Goal: Transaction & Acquisition: Book appointment/travel/reservation

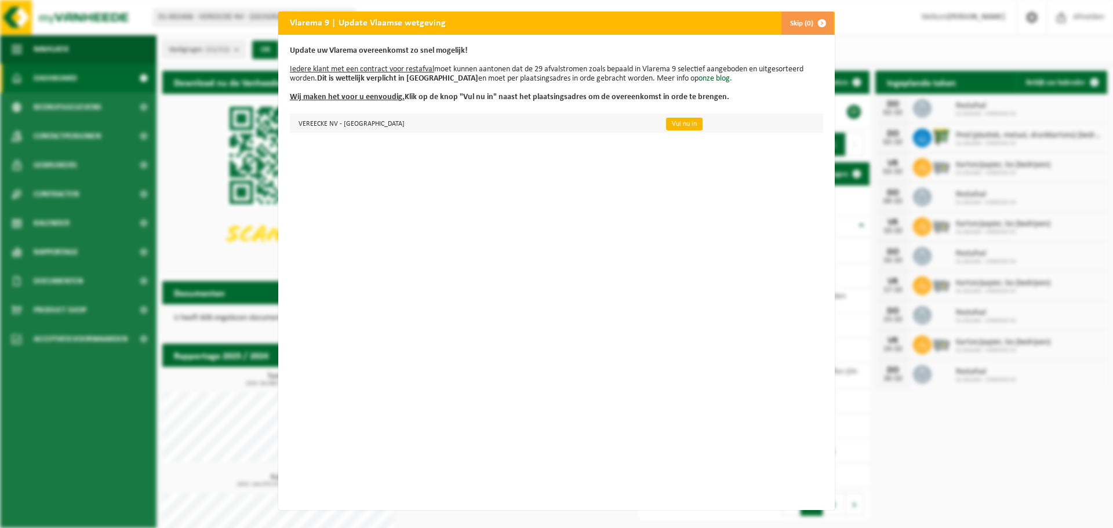
click at [666, 124] on link "Vul nu in" at bounding box center [684, 124] width 37 height 13
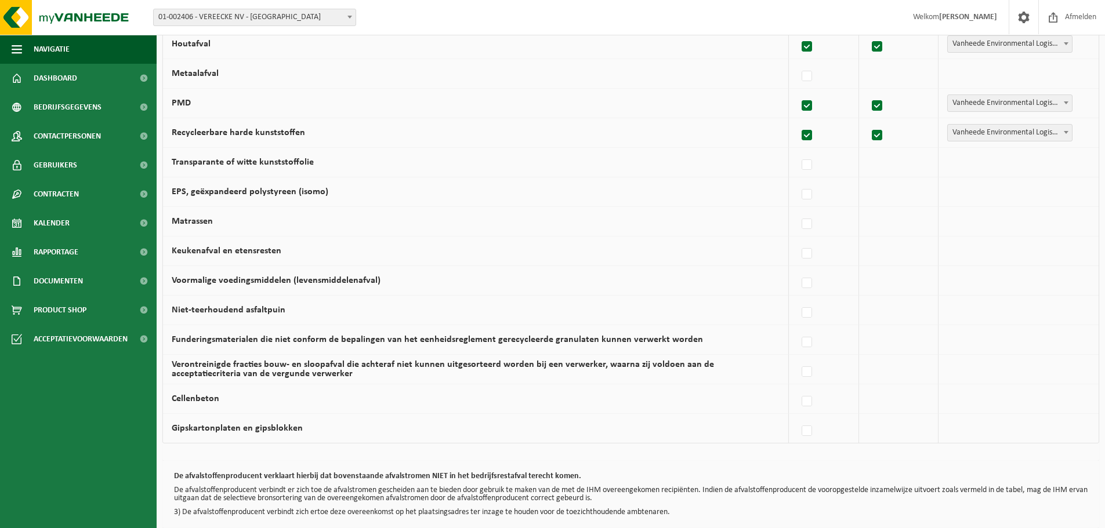
scroll to position [674, 0]
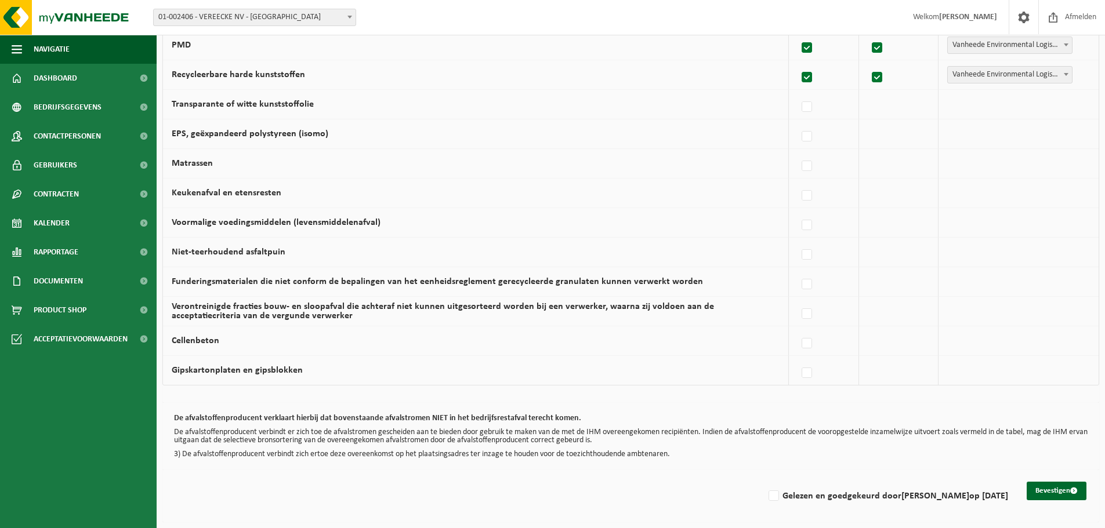
click at [774, 506] on div "Bevestigen Gelezen en goedgekeurd door Mieke Vandebuerie op 29/09/25" at bounding box center [630, 496] width 936 height 52
drag, startPoint x: 804, startPoint y: 496, endPoint x: 826, endPoint y: 497, distance: 22.0
click at [804, 497] on label "Gelezen en goedgekeurd door Mieke Vandebuerie op 29/09/25" at bounding box center [887, 496] width 242 height 17
click at [764, 482] on input "Gelezen en goedgekeurd door Mieke Vandebuerie op 29/09/25" at bounding box center [764, 481] width 1 height 1
checkbox input "true"
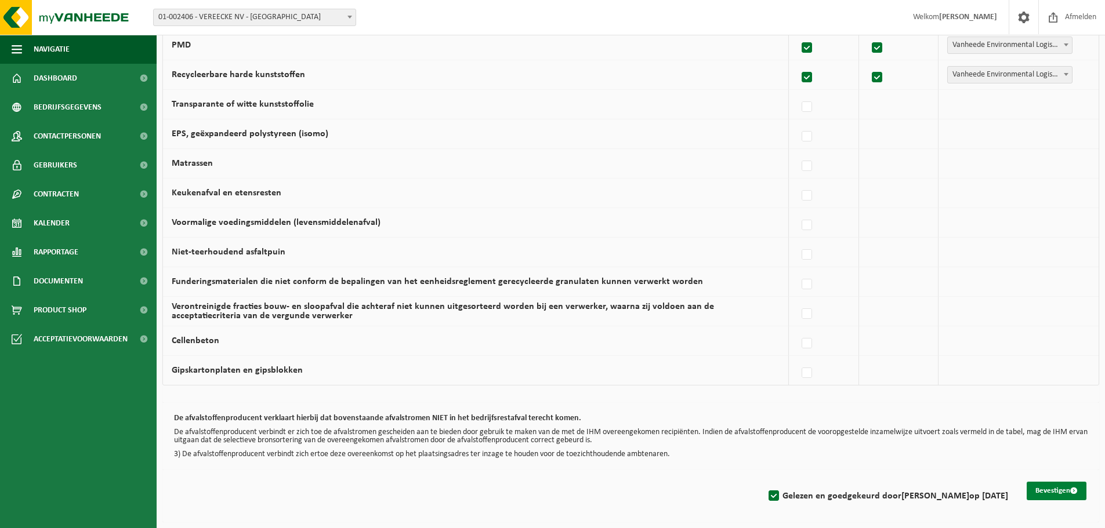
click at [1057, 496] on button "Bevestigen" at bounding box center [1056, 491] width 60 height 19
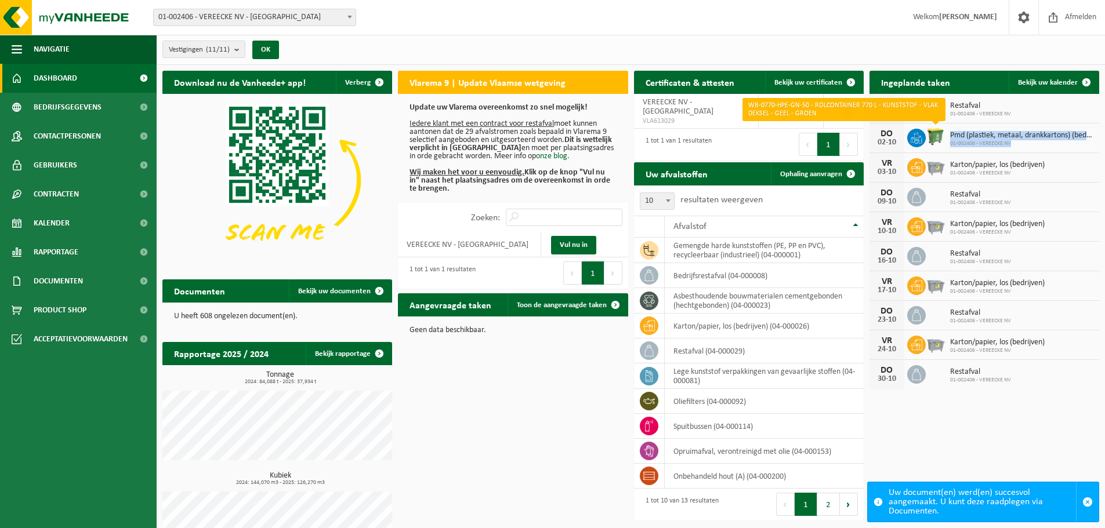
drag, startPoint x: 1025, startPoint y: 143, endPoint x: 938, endPoint y: 136, distance: 86.6
click at [938, 136] on div "DO 02-10 Pmd (plastiek, metaal, drankkartons) (bedrijven) 01-002406 - VEREECKE …" at bounding box center [984, 138] width 230 height 30
click at [1029, 143] on span "01-002406 - VEREECKE NV" at bounding box center [1021, 143] width 143 height 7
drag, startPoint x: 1031, startPoint y: 143, endPoint x: 942, endPoint y: 136, distance: 89.6
click at [942, 136] on div "DO 02-10 Pmd (plastiek, metaal, drankkartons) (bedrijven) 01-002406 - VEREECKE …" at bounding box center [984, 138] width 230 height 30
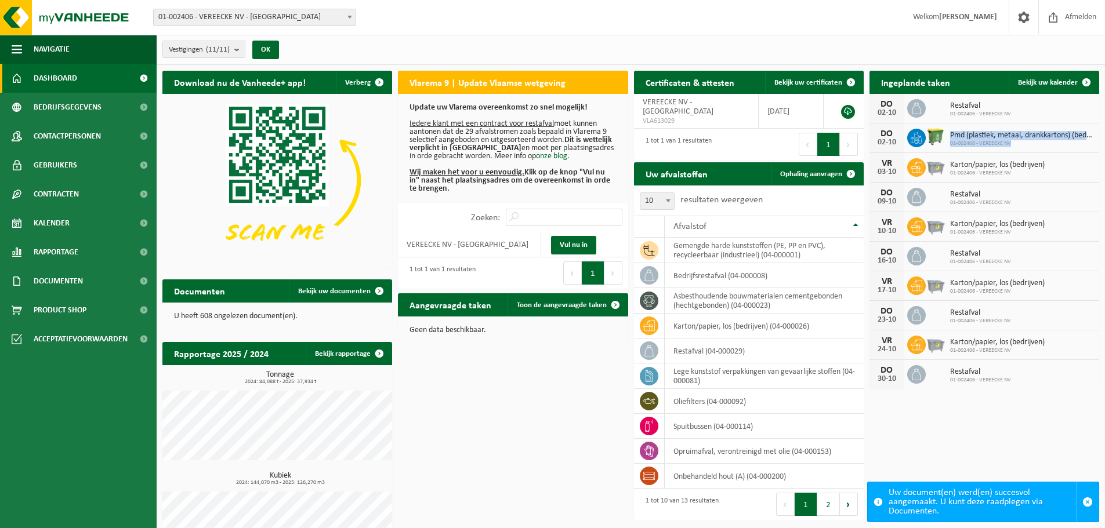
click at [1033, 140] on span "01-002406 - VEREECKE NV" at bounding box center [1021, 143] width 143 height 7
drag, startPoint x: 1025, startPoint y: 115, endPoint x: 945, endPoint y: 104, distance: 80.2
click at [945, 104] on div "DO 02-10 Restafval 01-002406 - VEREECKE NV" at bounding box center [984, 109] width 230 height 30
click at [1036, 146] on span "01-002406 - VEREECKE NV" at bounding box center [1021, 143] width 143 height 7
drag, startPoint x: 994, startPoint y: 175, endPoint x: 947, endPoint y: 159, distance: 49.3
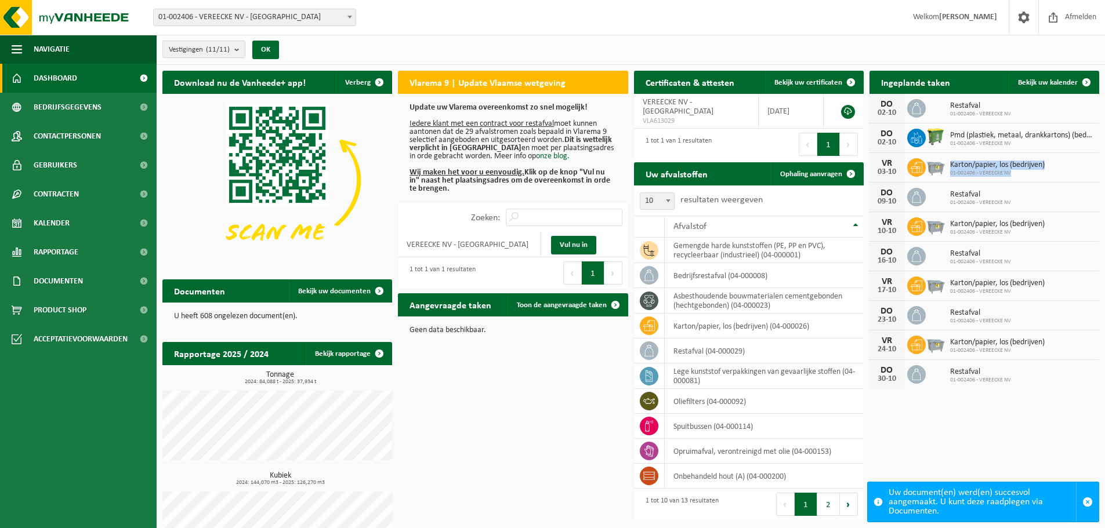
click at [947, 159] on div "Karton/papier, los (bedrijven) 01-002406 - VEREECKE NV" at bounding box center [994, 168] width 100 height 18
click at [1033, 174] on span "01-002406 - VEREECKE NV" at bounding box center [997, 173] width 95 height 7
drag, startPoint x: 1015, startPoint y: 114, endPoint x: 905, endPoint y: 110, distance: 110.2
click at [905, 110] on div "DO 02-10 Restafval 01-002406 - VEREECKE NV" at bounding box center [984, 109] width 230 height 30
click at [919, 108] on icon at bounding box center [916, 109] width 12 height 12
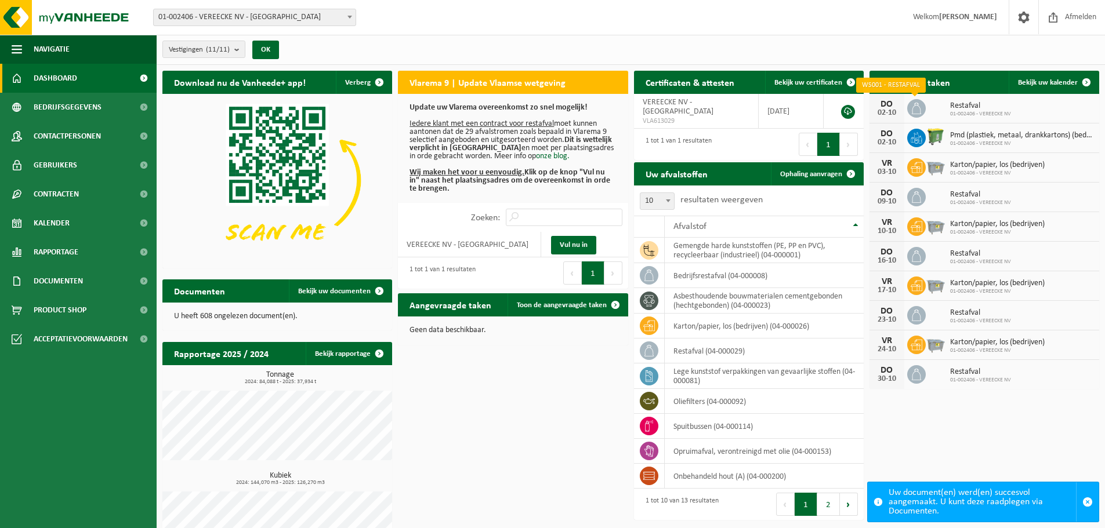
click at [911, 110] on icon at bounding box center [916, 109] width 12 height 12
click at [912, 104] on icon at bounding box center [916, 109] width 12 height 12
drag, startPoint x: 924, startPoint y: 108, endPoint x: 971, endPoint y: 110, distance: 47.6
click at [971, 111] on span "01-002406 - VEREECKE NV" at bounding box center [980, 114] width 61 height 7
click at [1013, 140] on span "01-002406 - VEREECKE NV" at bounding box center [1021, 143] width 143 height 7
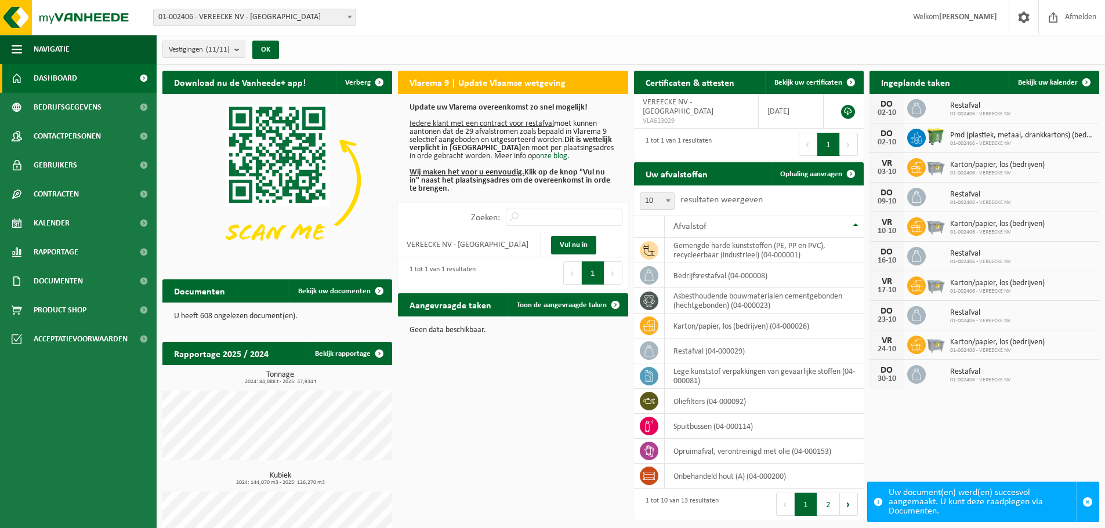
click at [1015, 169] on div "Karton/papier, los (bedrijven) 01-002406 - VEREECKE NV" at bounding box center [994, 168] width 100 height 18
click at [1090, 507] on span "button" at bounding box center [1087, 502] width 10 height 10
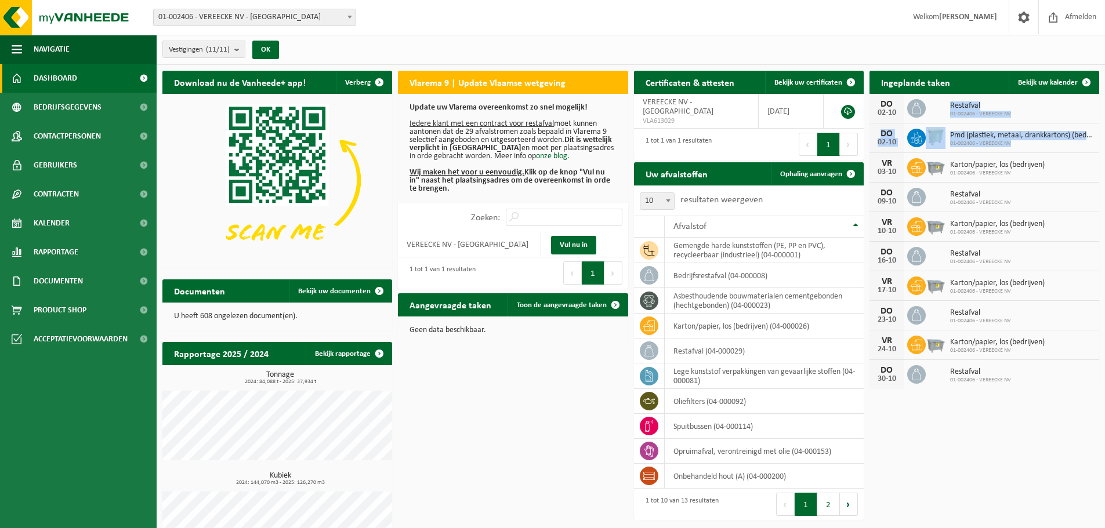
drag, startPoint x: 1023, startPoint y: 143, endPoint x: 935, endPoint y: 100, distance: 98.3
click at [933, 99] on div "DO 02-10 Restafval 01-002406 - VEREECKE NV DO 02-10 Pmd (plastiek, metaal, dran…" at bounding box center [984, 241] width 230 height 295
click at [1007, 148] on div "DO 02-10 Pmd (plastiek, metaal, drankkartons) (bedrijven) 01-002406 - VEREECKE …" at bounding box center [984, 138] width 230 height 30
click at [1011, 176] on span "01-002406 - VEREECKE NV" at bounding box center [997, 173] width 95 height 7
click at [1025, 140] on span "01-002406 - VEREECKE NV" at bounding box center [1021, 143] width 143 height 7
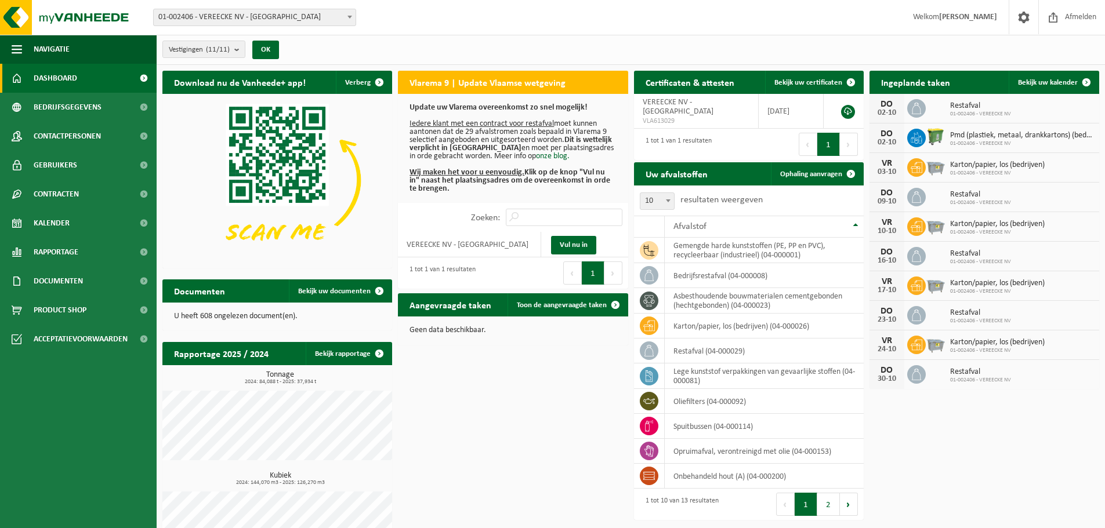
drag, startPoint x: 1023, startPoint y: 147, endPoint x: 1024, endPoint y: 141, distance: 5.9
click at [1024, 141] on div "DO 02-10 Pmd (plastiek, metaal, drankkartons) (bedrijven) 01-002406 - VEREECKE …" at bounding box center [984, 138] width 230 height 30
click at [1024, 141] on span "01-002406 - VEREECKE NV" at bounding box center [1021, 143] width 143 height 7
drag, startPoint x: 967, startPoint y: 139, endPoint x: 898, endPoint y: 133, distance: 69.2
click at [898, 133] on div "DO 02-10 Pmd (plastiek, metaal, drankkartons) (bedrijven) 01-002406 - VEREECKE …" at bounding box center [984, 138] width 230 height 30
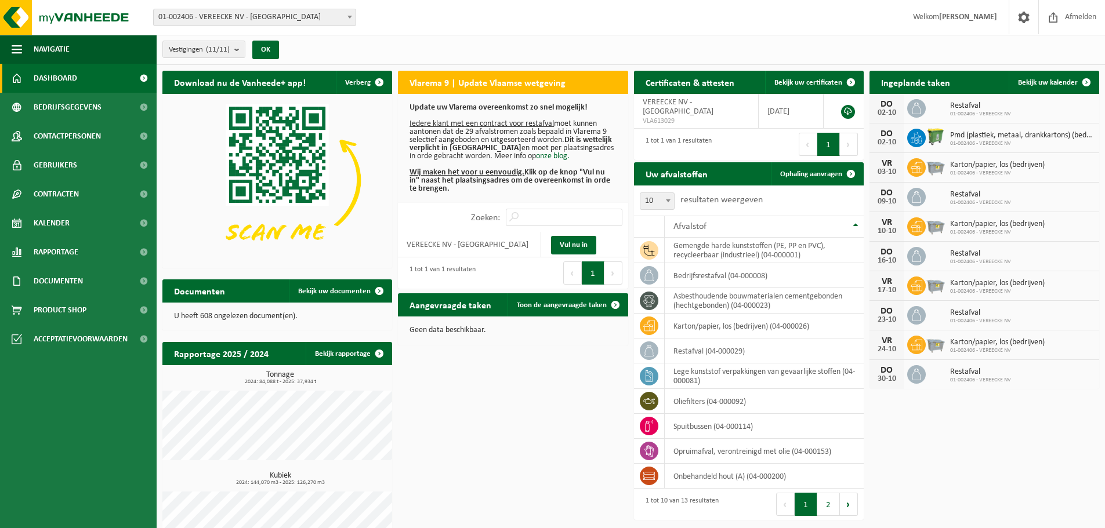
click at [1019, 137] on span "Pmd (plastiek, metaal, drankkartons) (bedrijven)" at bounding box center [1021, 135] width 143 height 9
click at [1007, 177] on div "VR 03-10 Karton/papier, los (bedrijven) 01-002406 - VEREECKE NV" at bounding box center [984, 168] width 230 height 30
drag, startPoint x: 1020, startPoint y: 142, endPoint x: 970, endPoint y: 141, distance: 49.9
click at [923, 136] on div "DO 02-10 Pmd (plastiek, metaal, drankkartons) (bedrijven) 01-002406 - VEREECKE …" at bounding box center [984, 138] width 230 height 30
click at [1000, 140] on span "01-002406 - VEREECKE NV" at bounding box center [1021, 143] width 143 height 7
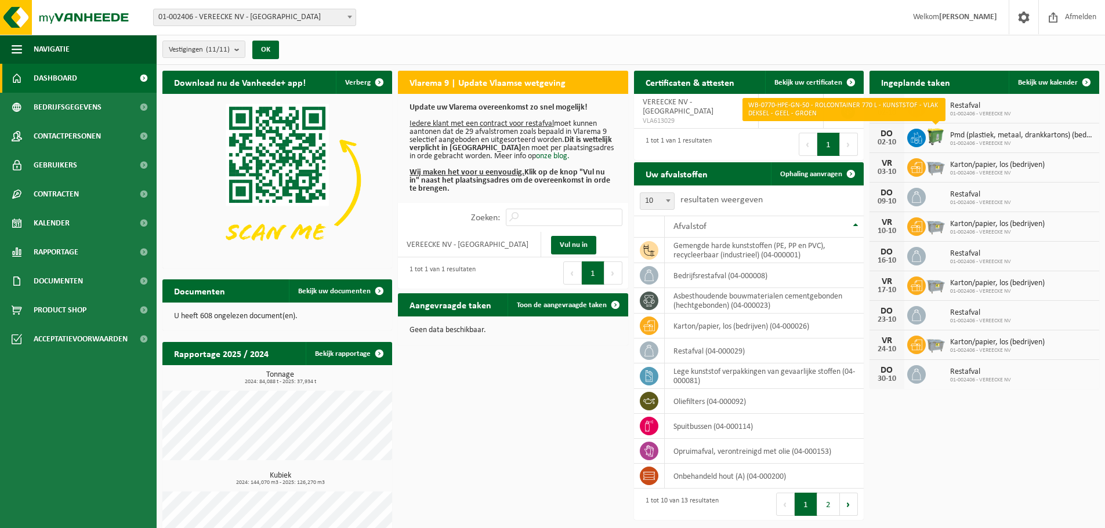
click at [942, 137] on img at bounding box center [935, 137] width 20 height 20
click at [1028, 148] on div "DO 02-10 Pmd (plastiek, metaal, drankkartons) (bedrijven) 01-002406 - VEREECKE …" at bounding box center [984, 138] width 230 height 30
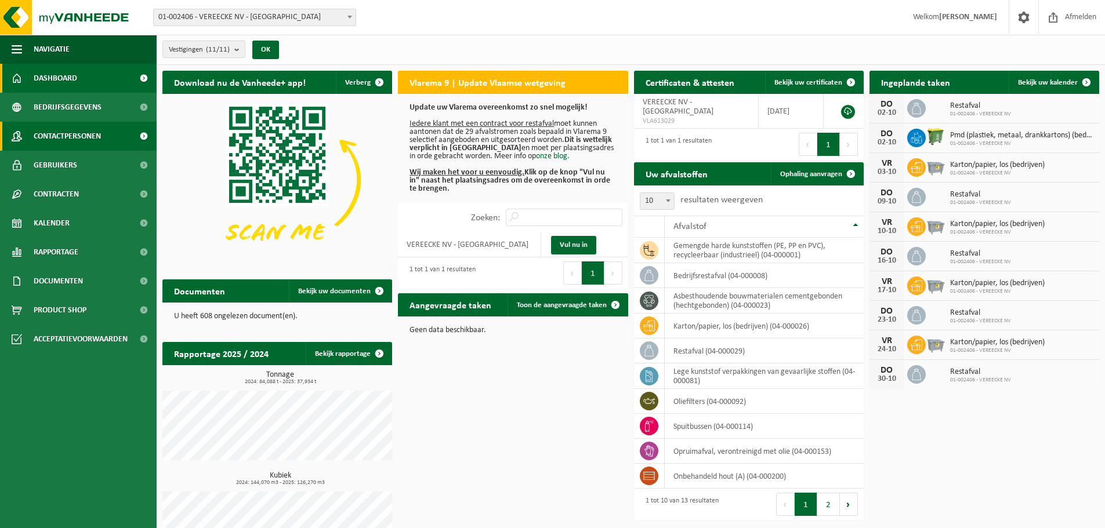
click at [89, 137] on span "Contactpersonen" at bounding box center [67, 136] width 67 height 29
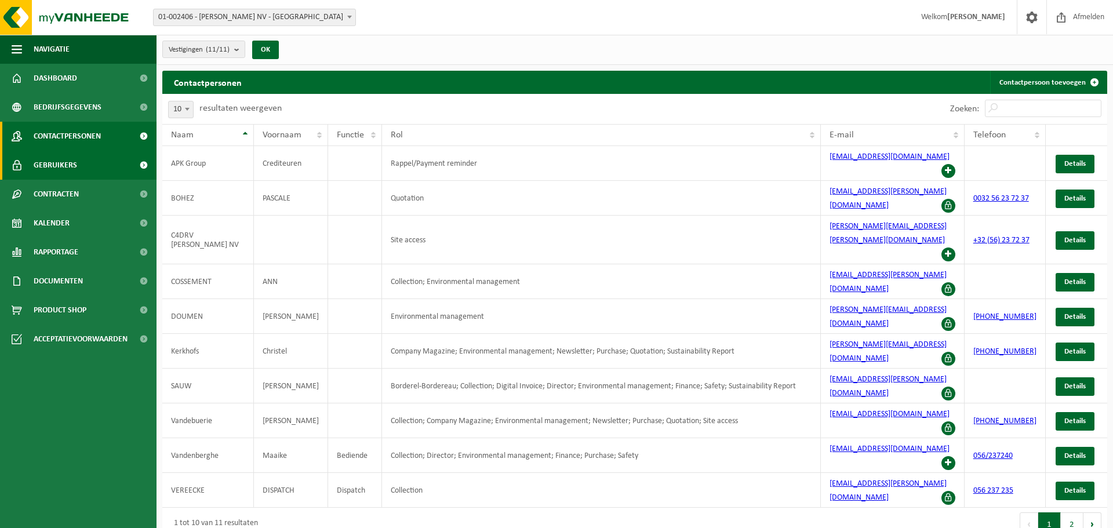
click at [66, 159] on span "Gebruikers" at bounding box center [55, 165] width 43 height 29
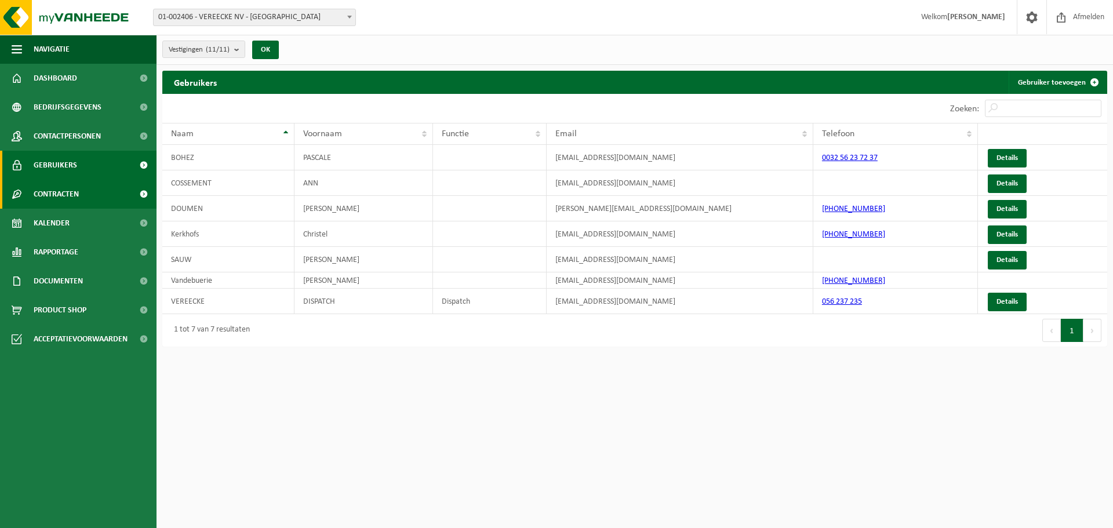
click at [62, 200] on span "Contracten" at bounding box center [56, 194] width 45 height 29
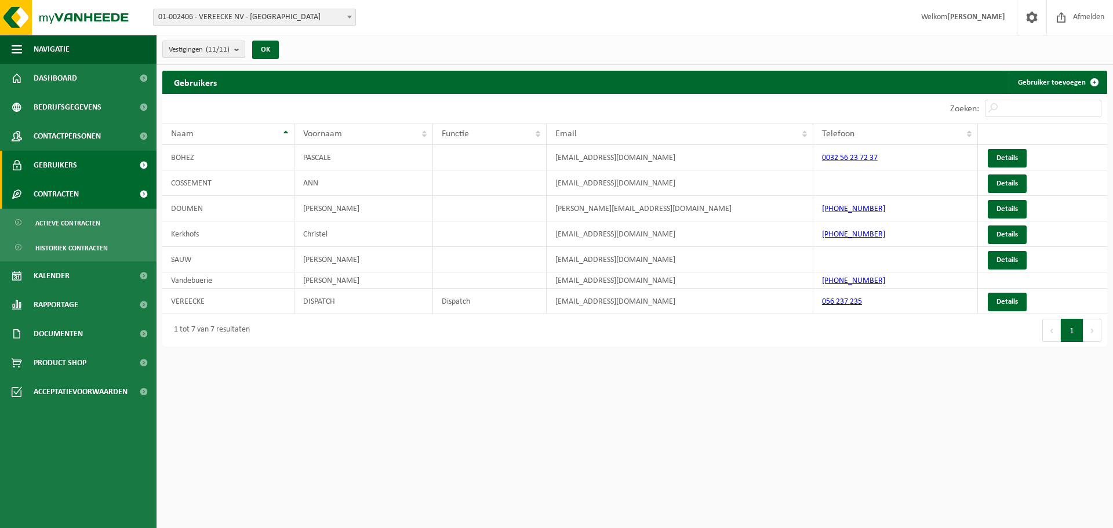
click at [62, 200] on span "Contracten" at bounding box center [56, 194] width 45 height 29
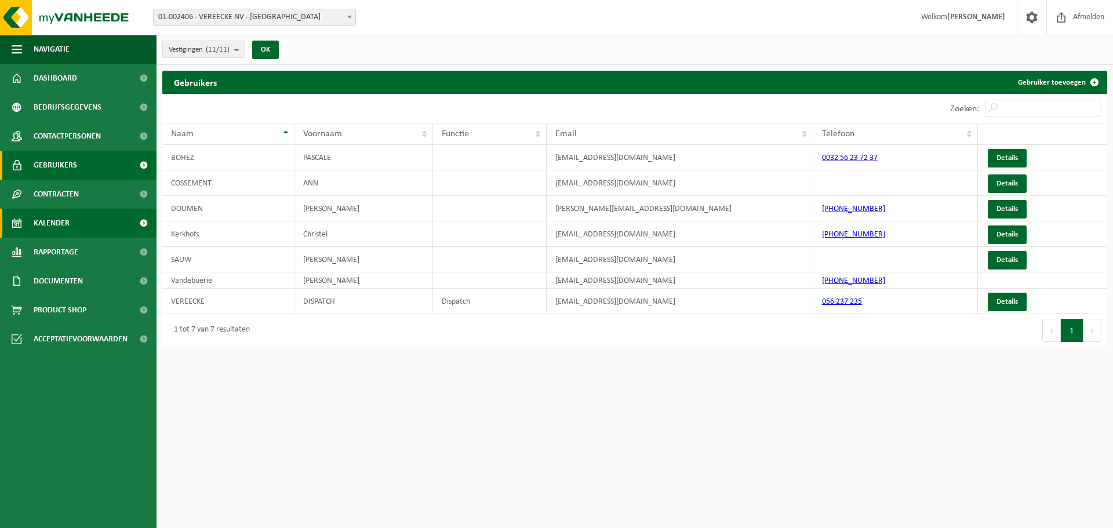
click at [66, 230] on span "Kalender" at bounding box center [52, 223] width 36 height 29
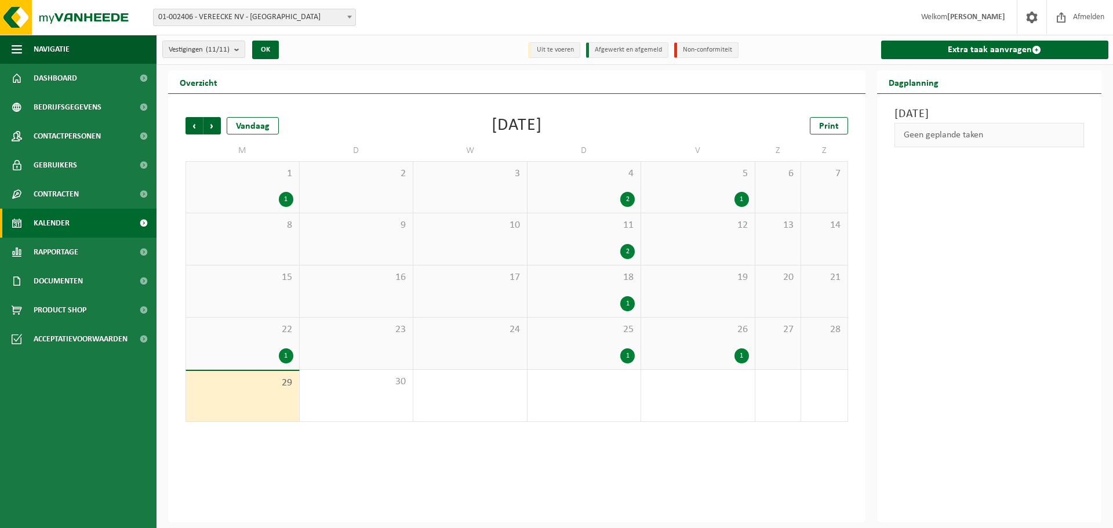
click at [976, 139] on div "Geen geplande taken" at bounding box center [990, 135] width 190 height 24
click at [364, 385] on span "30" at bounding box center [357, 382] width 102 height 13
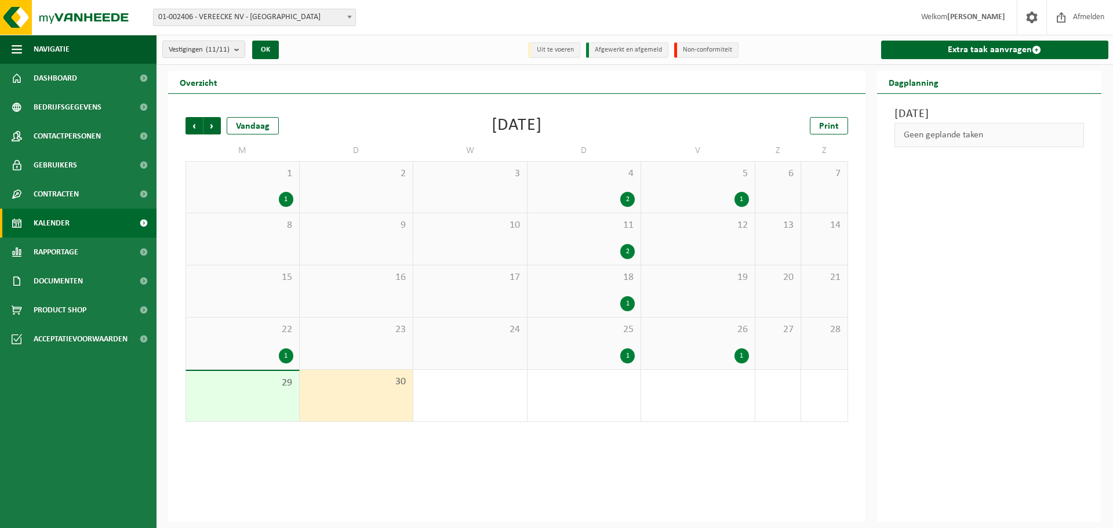
click at [980, 128] on div "Geen geplande taken" at bounding box center [990, 135] width 190 height 24
click at [1028, 51] on link "Extra taak aanvragen" at bounding box center [995, 50] width 228 height 19
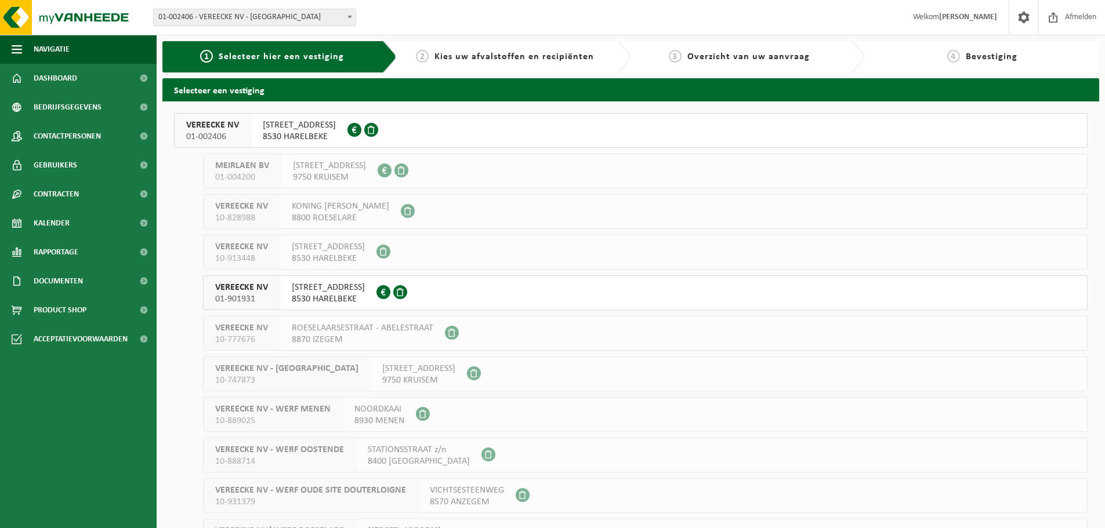
click at [285, 128] on span "[STREET_ADDRESS]" at bounding box center [299, 125] width 73 height 12
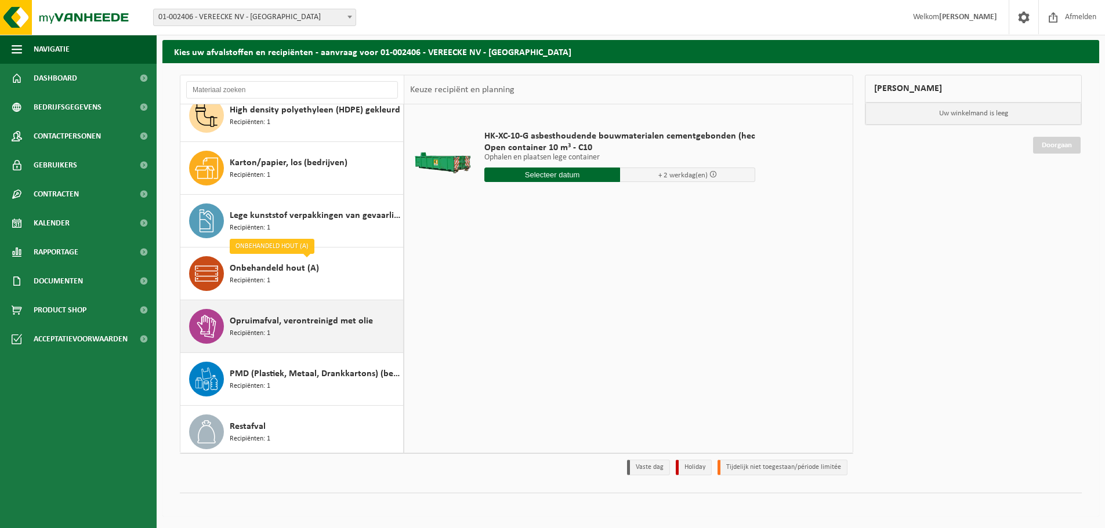
scroll to position [115, 0]
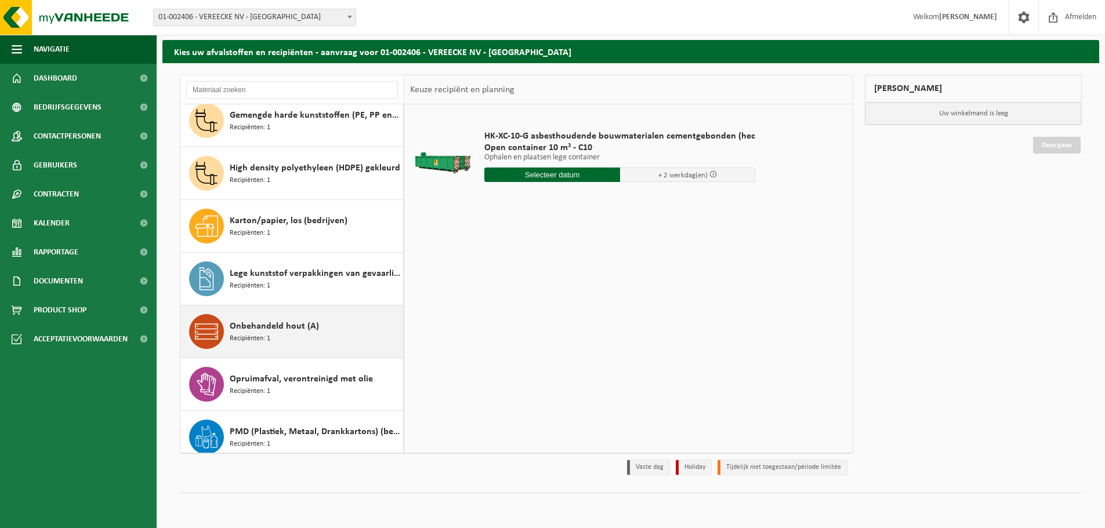
click at [310, 332] on span "Onbehandeld hout (A)" at bounding box center [274, 326] width 89 height 14
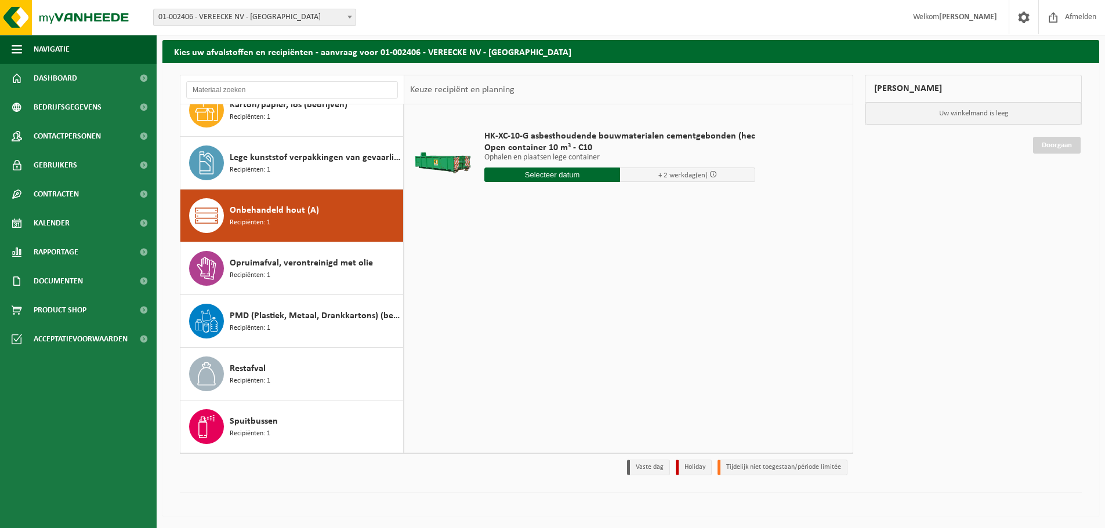
scroll to position [231, 0]
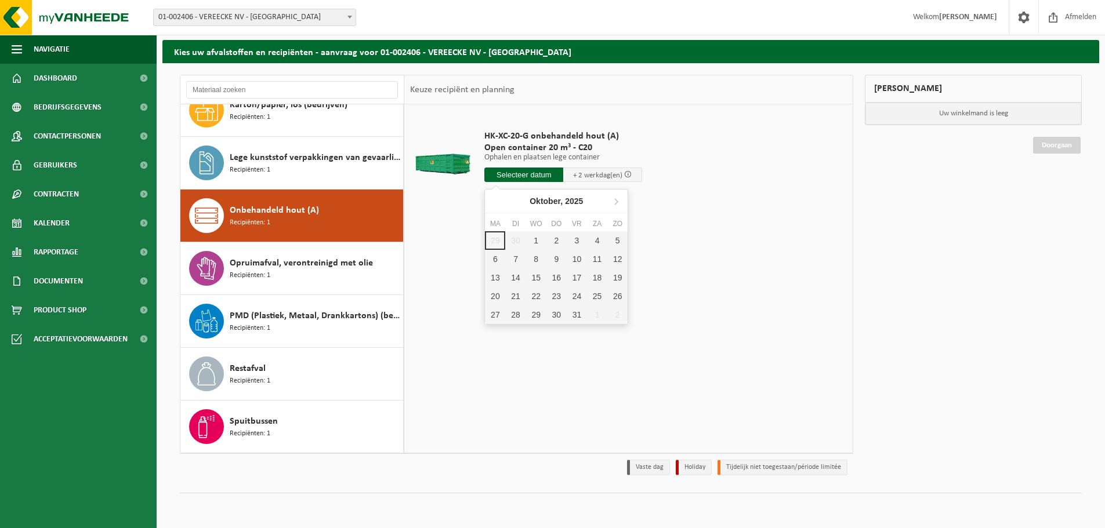
click at [544, 175] on input "text" at bounding box center [523, 175] width 79 height 14
click at [533, 242] on div "1" at bounding box center [536, 240] width 20 height 19
type input "Van 2025-10-01"
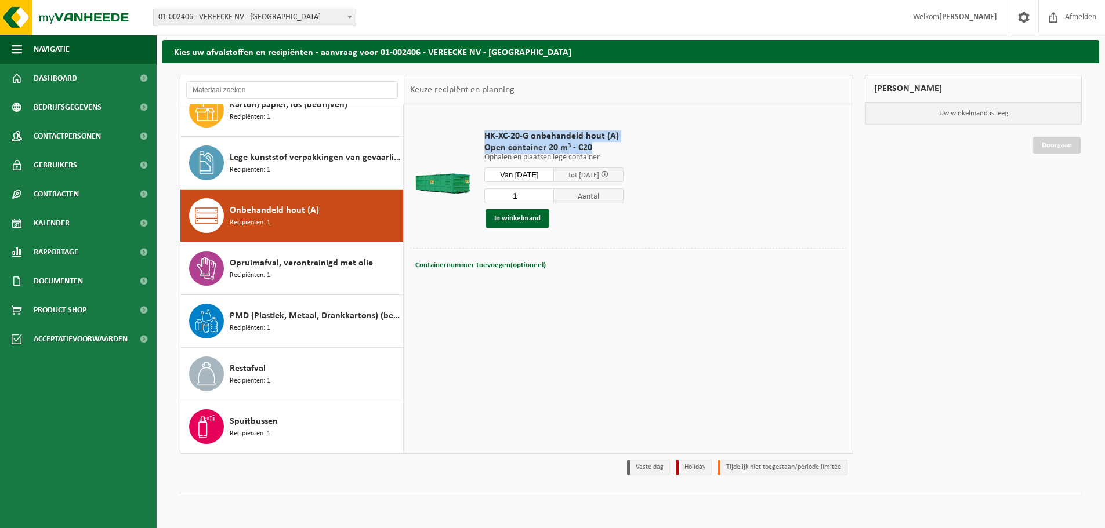
drag, startPoint x: 604, startPoint y: 147, endPoint x: 474, endPoint y: 133, distance: 130.0
click at [474, 133] on tr "HK-XC-20-G onbehandeld hout (A) Open container 20 m³ - C20 Ophalen en plaatsen …" at bounding box center [628, 179] width 437 height 138
click at [688, 140] on td "HK-XC-20-G onbehandeld hout (A) Open container 20 m³ - C20 Ophalen en plaatsen …" at bounding box center [660, 179] width 371 height 138
click at [455, 183] on div at bounding box center [443, 179] width 60 height 46
click at [524, 220] on button "In winkelmand" at bounding box center [517, 218] width 64 height 19
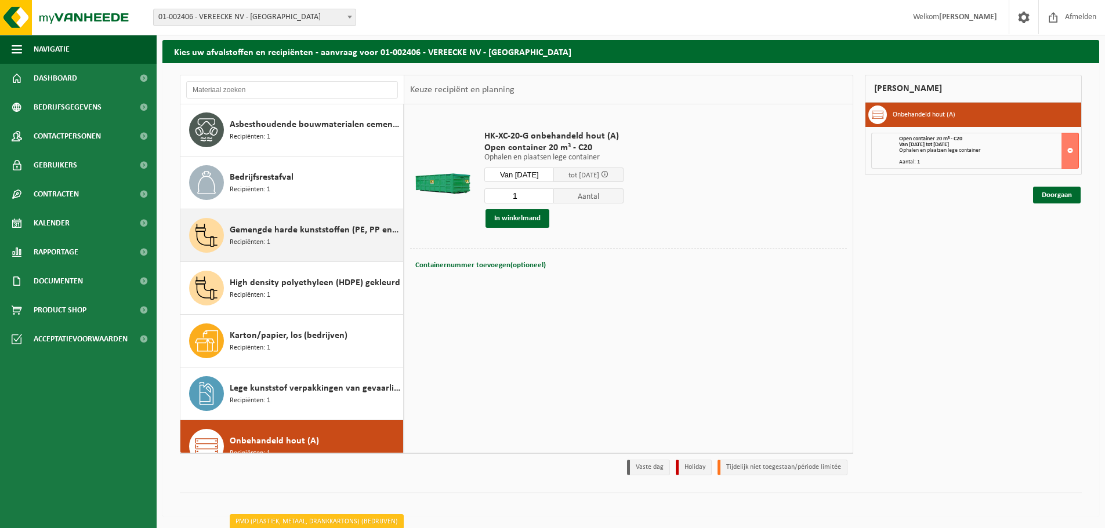
scroll to position [0, 0]
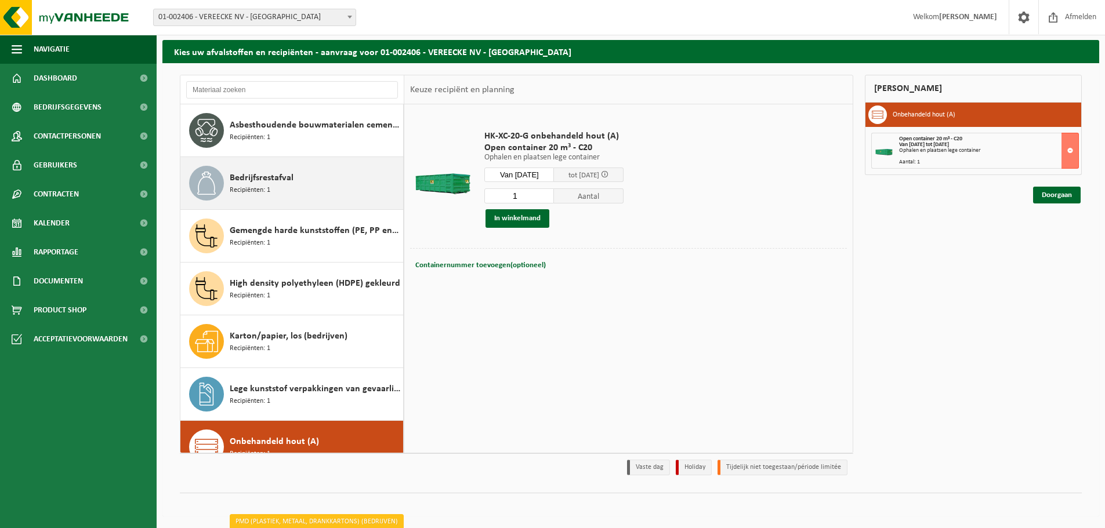
click at [306, 183] on div "Bedrijfsrestafval Recipiënten: 1" at bounding box center [315, 183] width 170 height 35
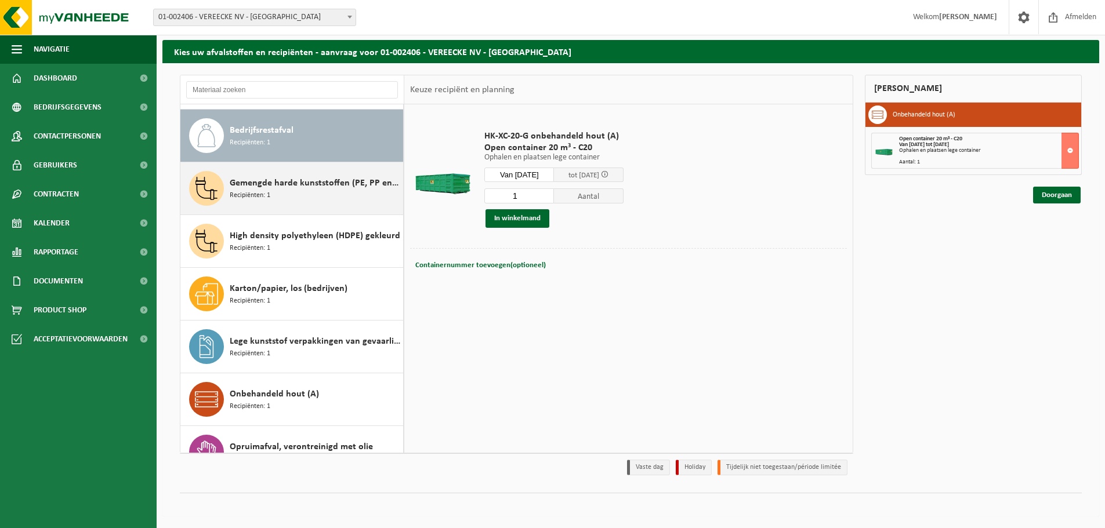
scroll to position [53, 0]
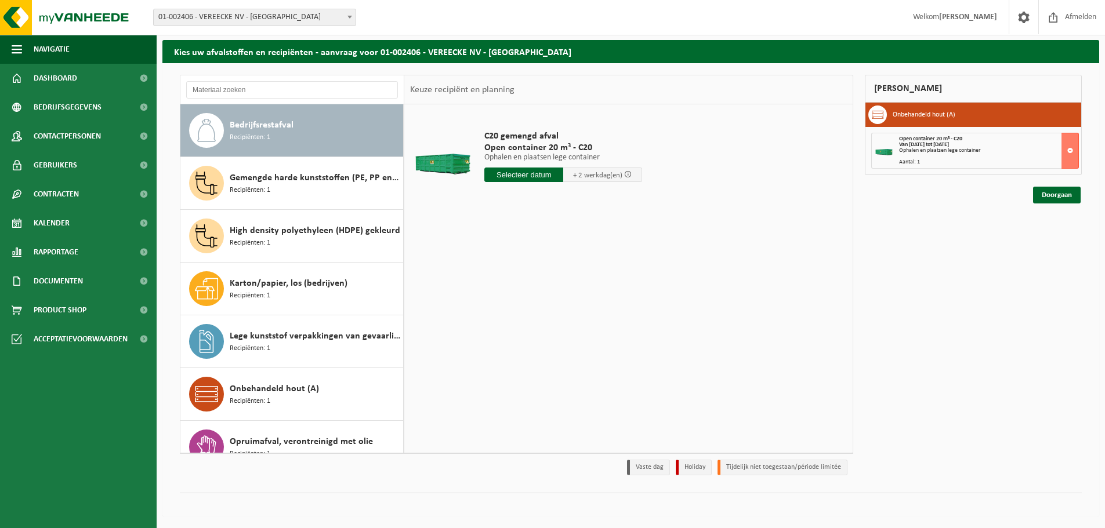
click at [525, 176] on input "text" at bounding box center [523, 175] width 79 height 14
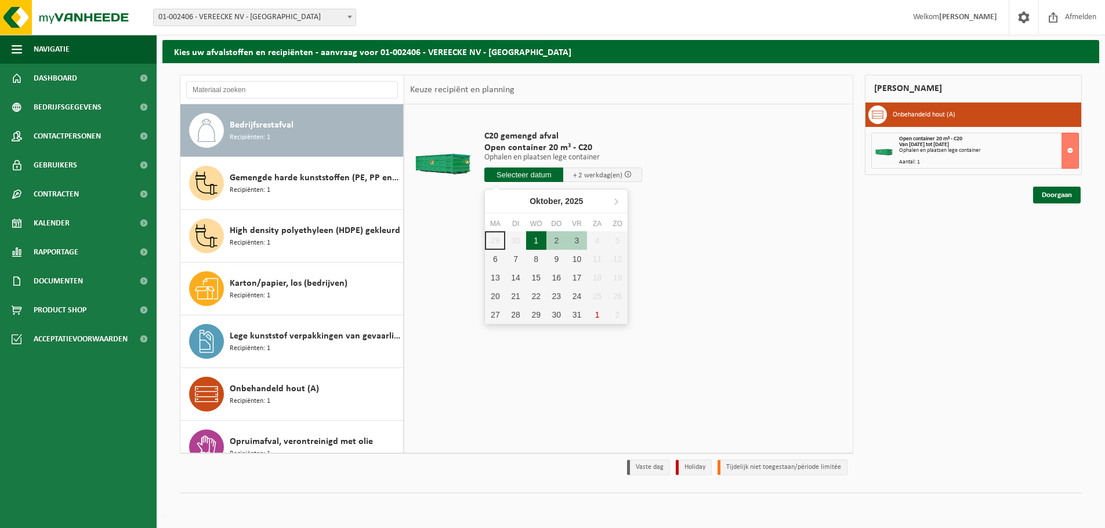
click at [533, 238] on div "1" at bounding box center [536, 240] width 20 height 19
type input "Van 2025-10-01"
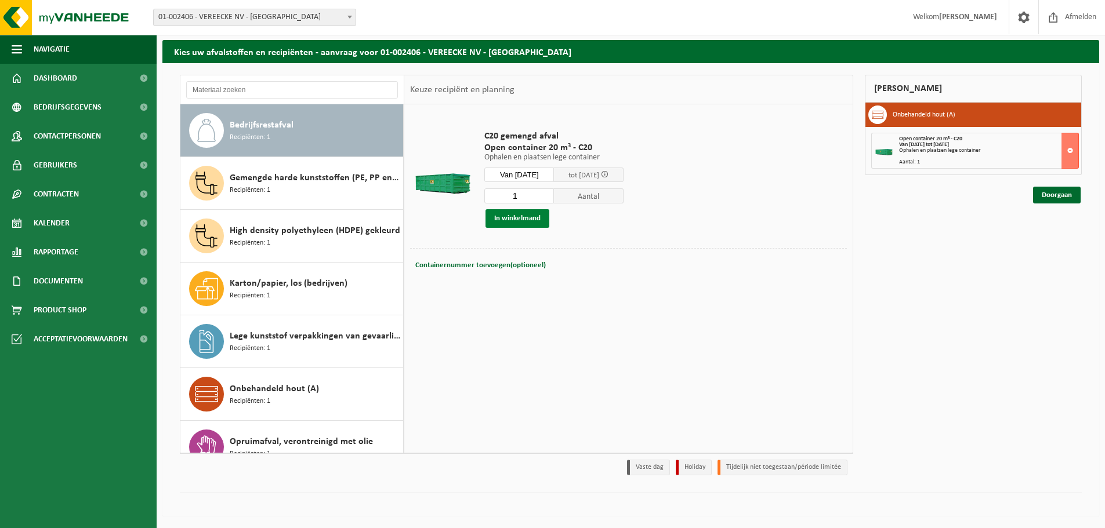
click at [522, 221] on button "In winkelmand" at bounding box center [517, 218] width 64 height 19
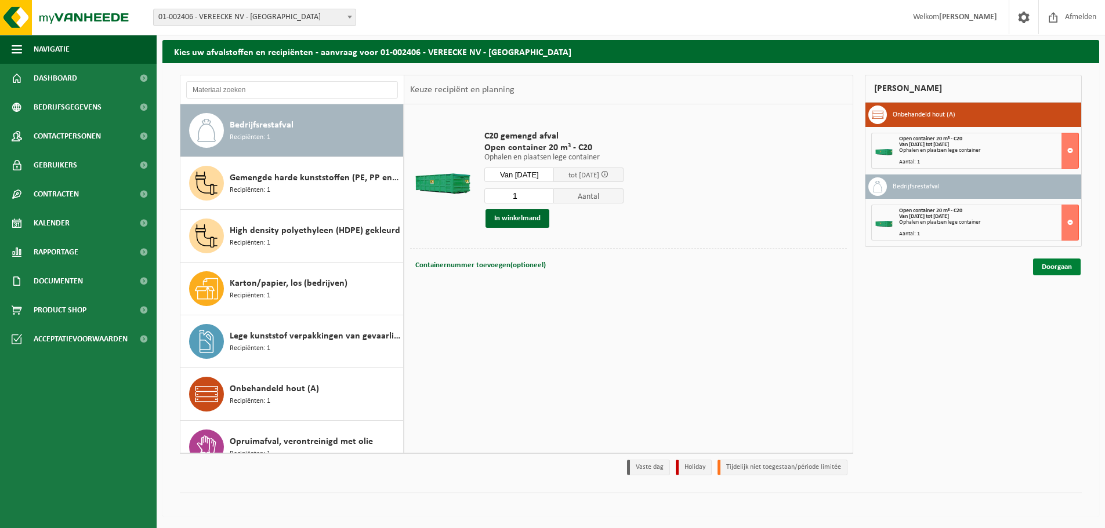
click at [1053, 270] on link "Doorgaan" at bounding box center [1057, 267] width 48 height 17
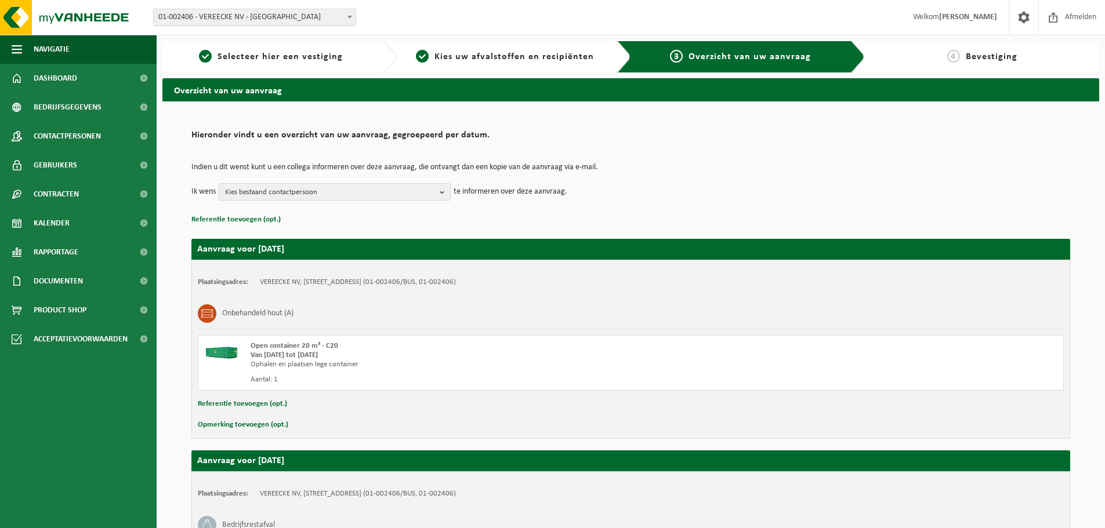
click at [328, 190] on span "Kies bestaand contactpersoon" at bounding box center [330, 192] width 210 height 17
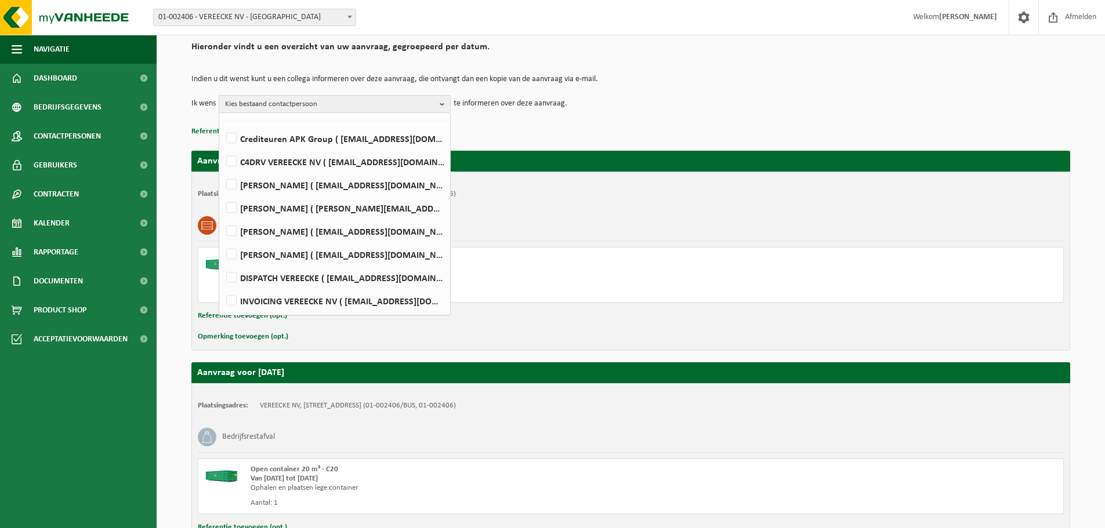
scroll to position [116, 0]
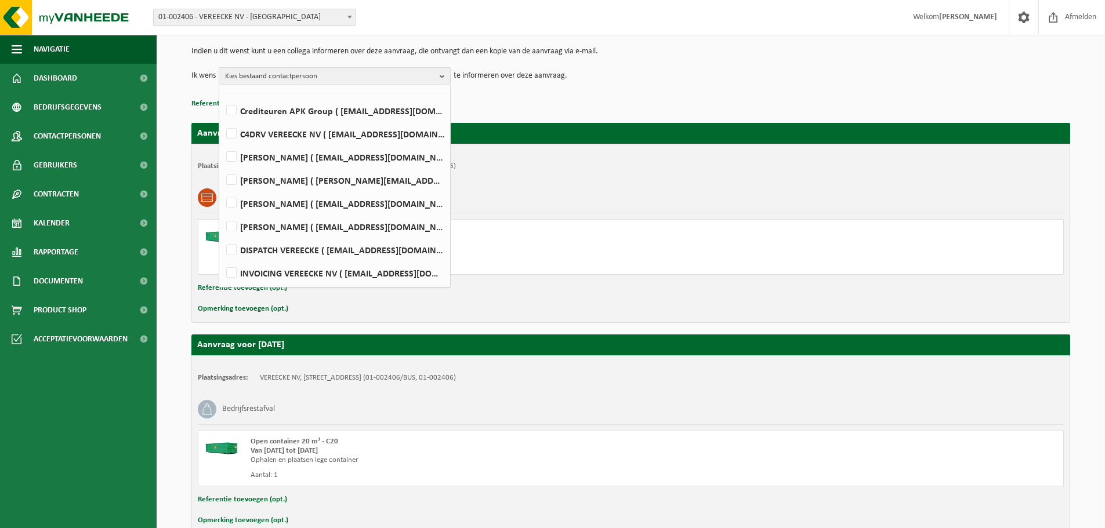
click at [550, 94] on div "Indien u dit wenst kunt u een collega informeren over deze aanvraag, die ontvan…" at bounding box center [630, 66] width 878 height 60
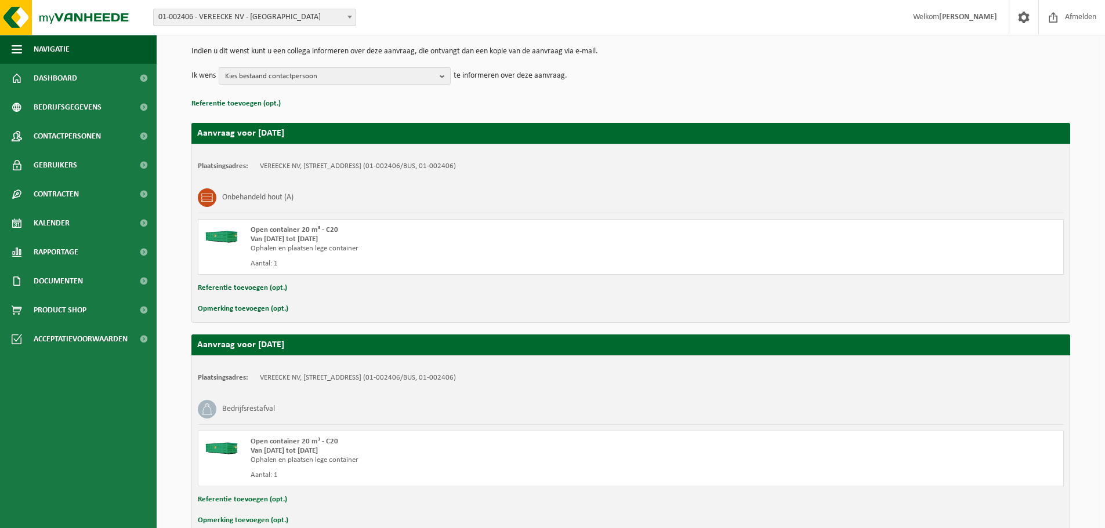
scroll to position [181, 0]
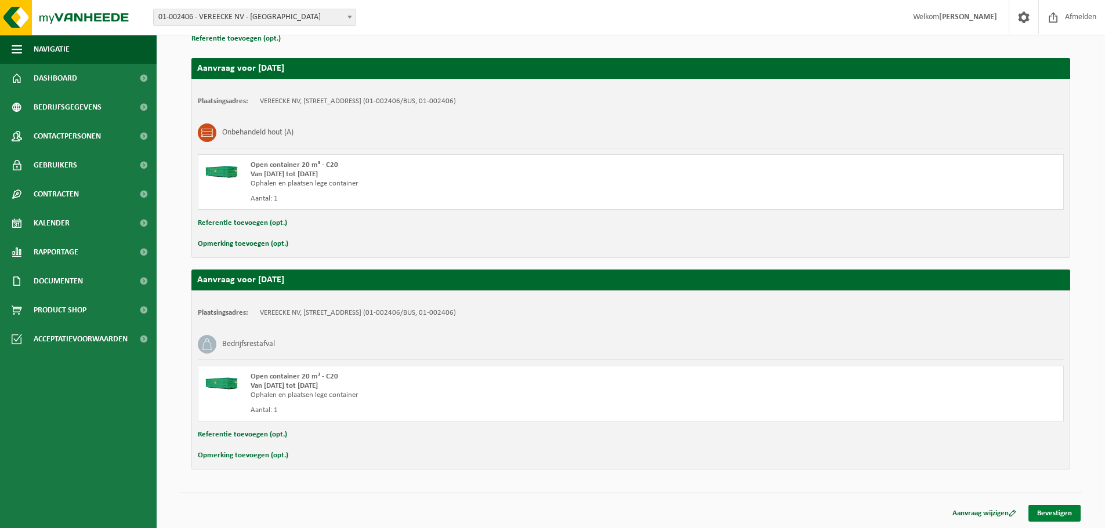
click at [1064, 515] on link "Bevestigen" at bounding box center [1054, 513] width 52 height 17
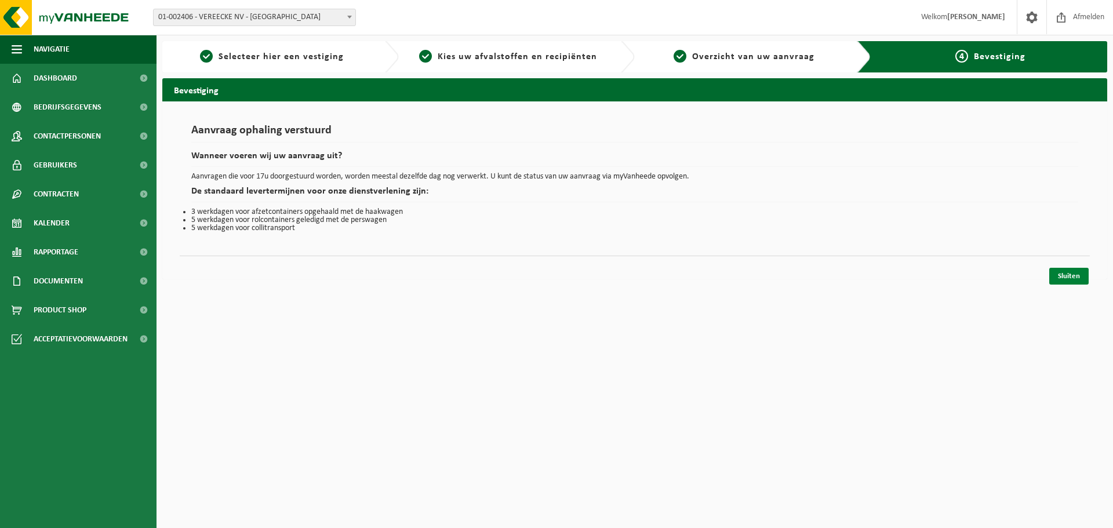
click at [1073, 275] on link "Sluiten" at bounding box center [1068, 276] width 39 height 17
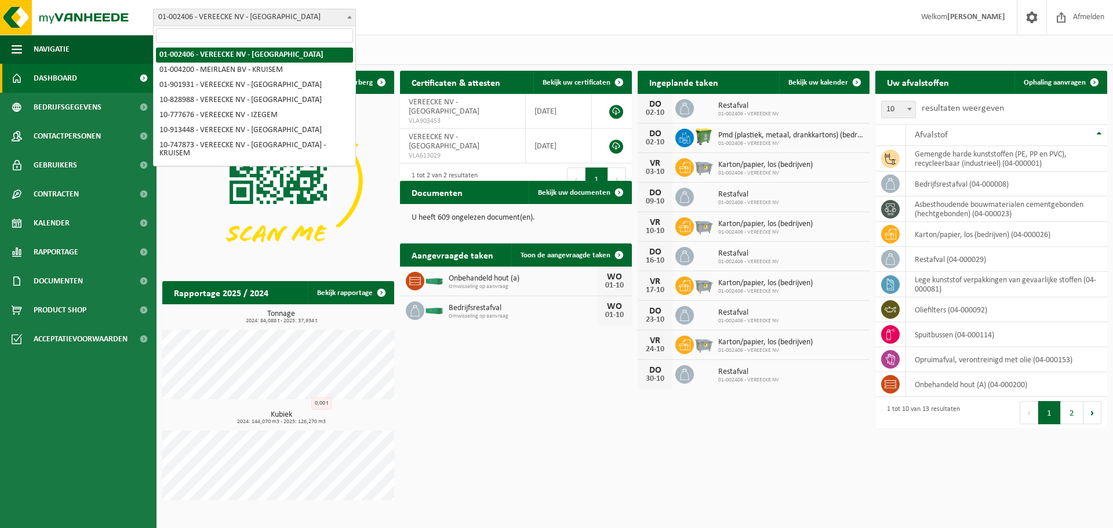
click at [290, 16] on span "01-002406 - VEREECKE NV - [GEOGRAPHIC_DATA]" at bounding box center [255, 17] width 202 height 16
